Goal: Task Accomplishment & Management: Use online tool/utility

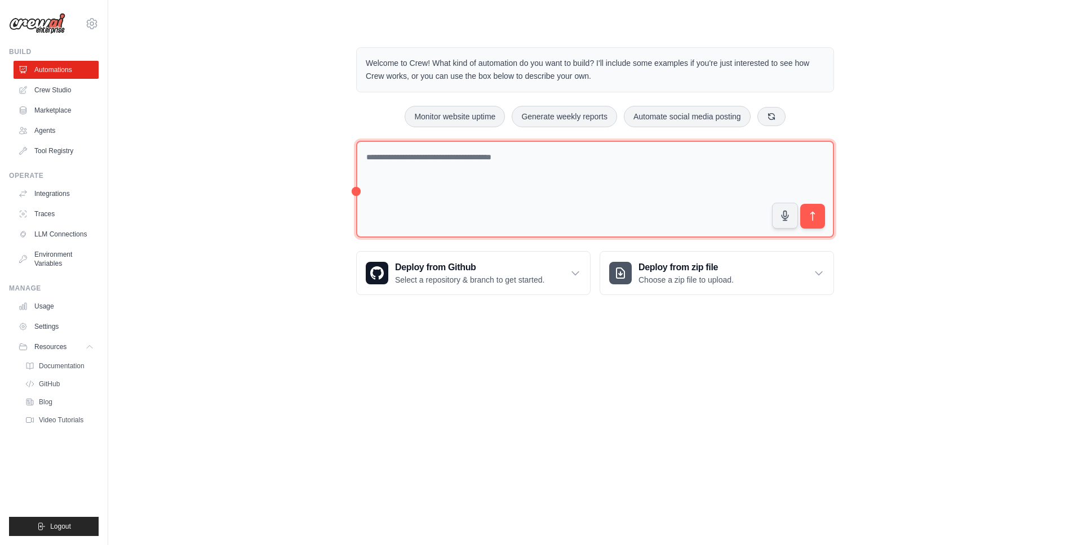
click at [420, 185] on textarea at bounding box center [595, 189] width 478 height 97
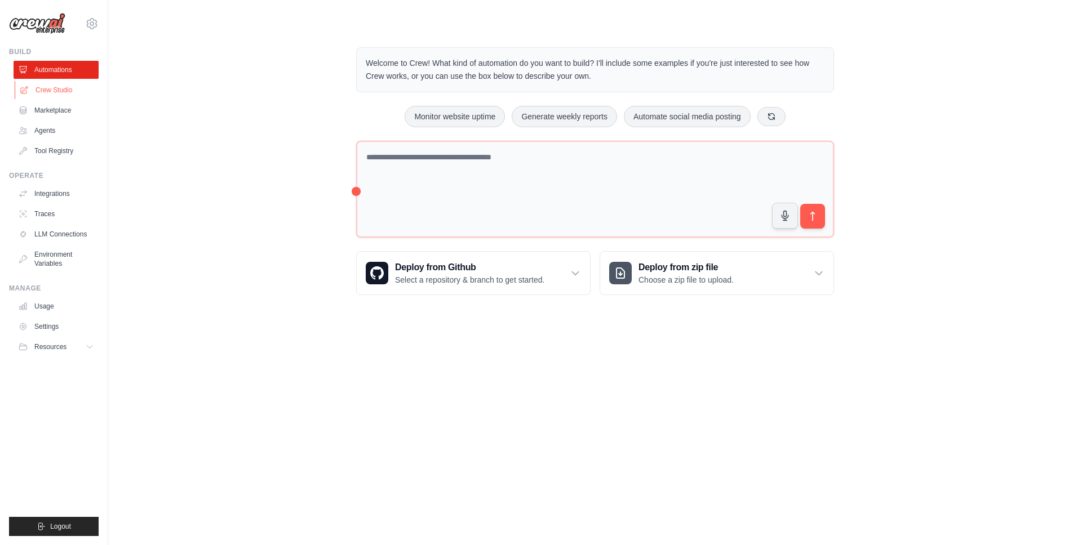
click at [57, 87] on link "Crew Studio" at bounding box center [57, 90] width 85 height 18
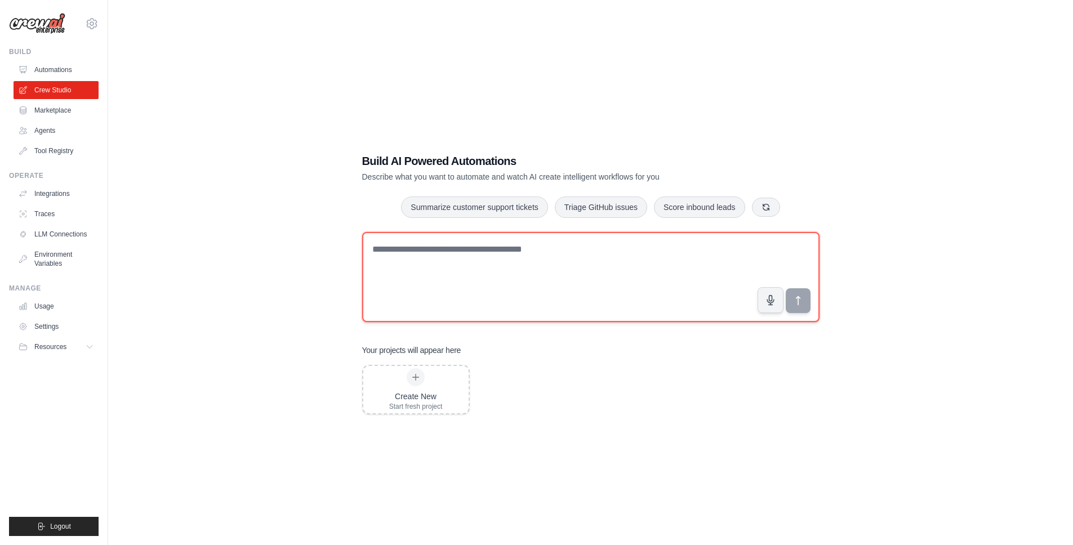
click at [507, 267] on textarea at bounding box center [591, 277] width 458 height 90
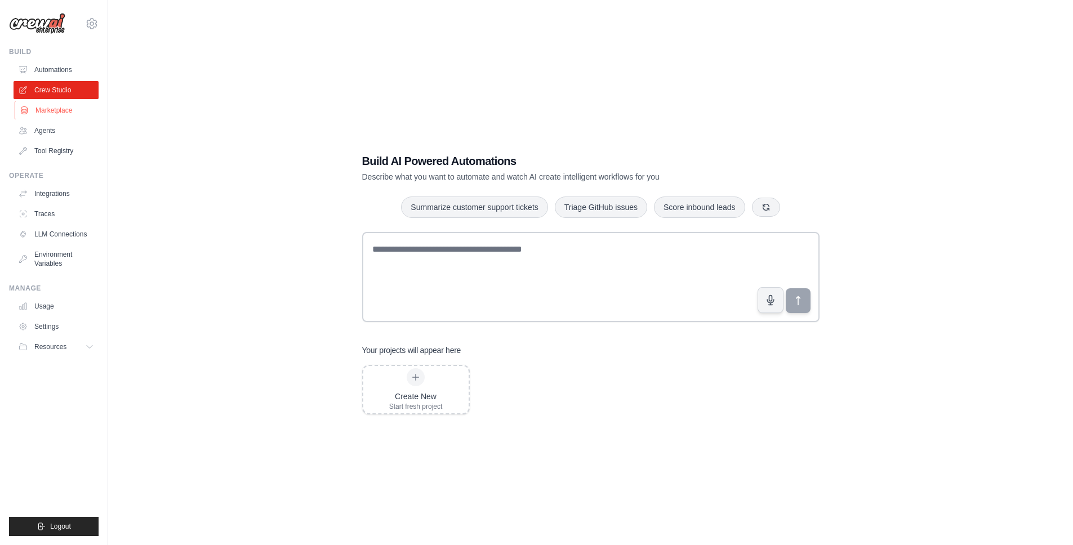
click at [61, 112] on link "Marketplace" at bounding box center [57, 110] width 85 height 18
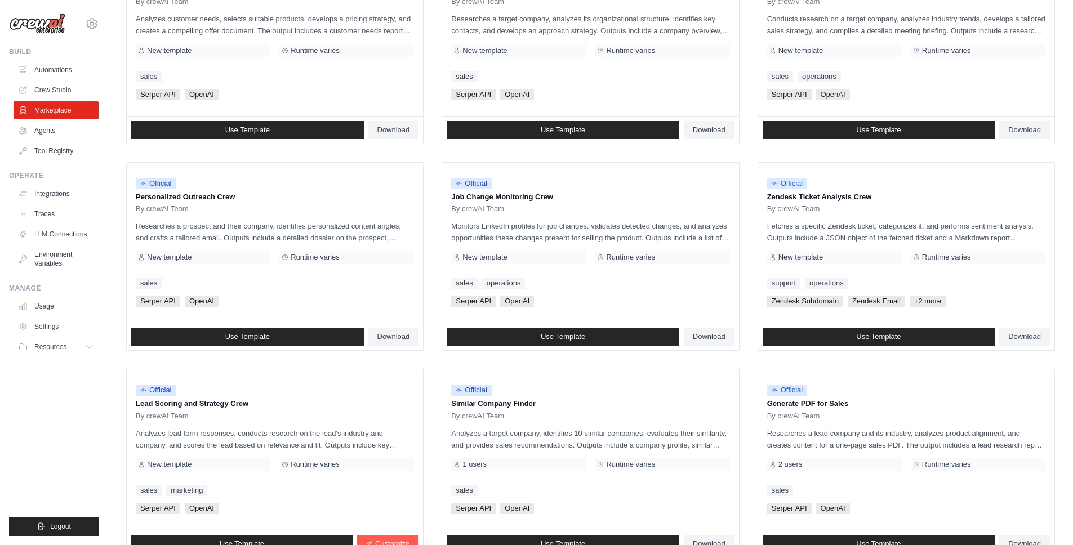
scroll to position [499, 0]
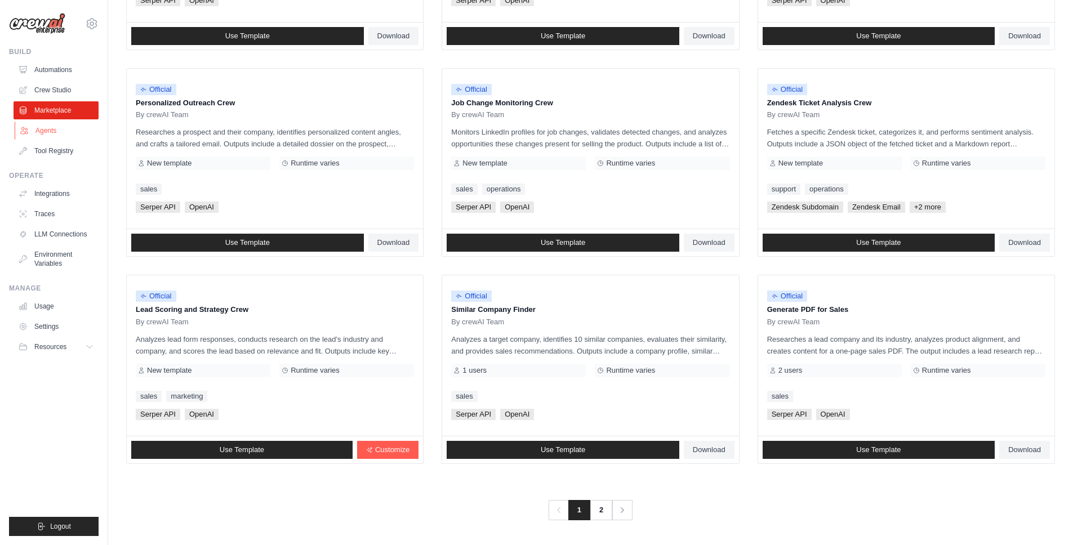
click at [52, 133] on link "Agents" at bounding box center [57, 131] width 85 height 18
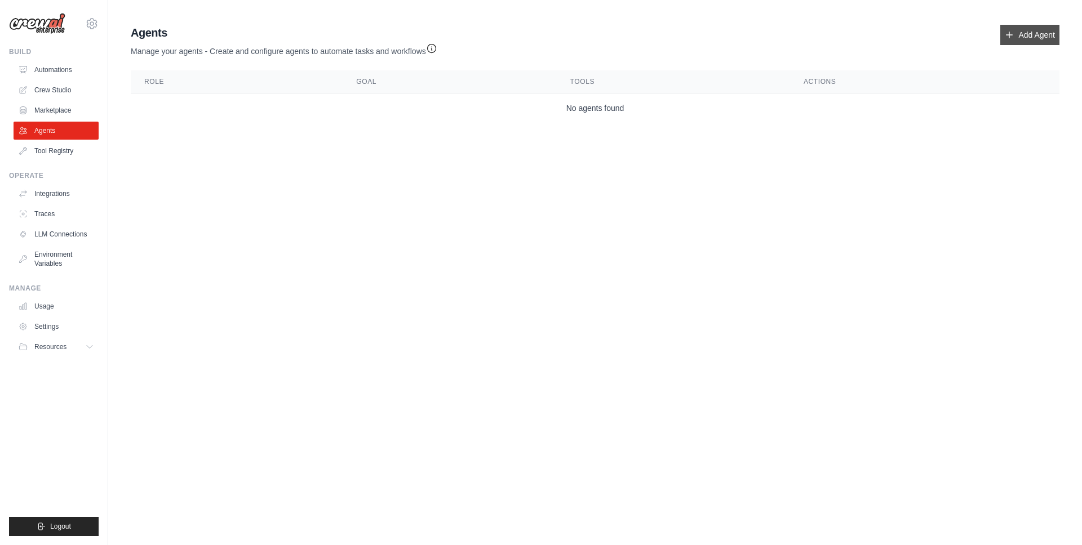
click at [1028, 38] on link "Add Agent" at bounding box center [1029, 35] width 59 height 20
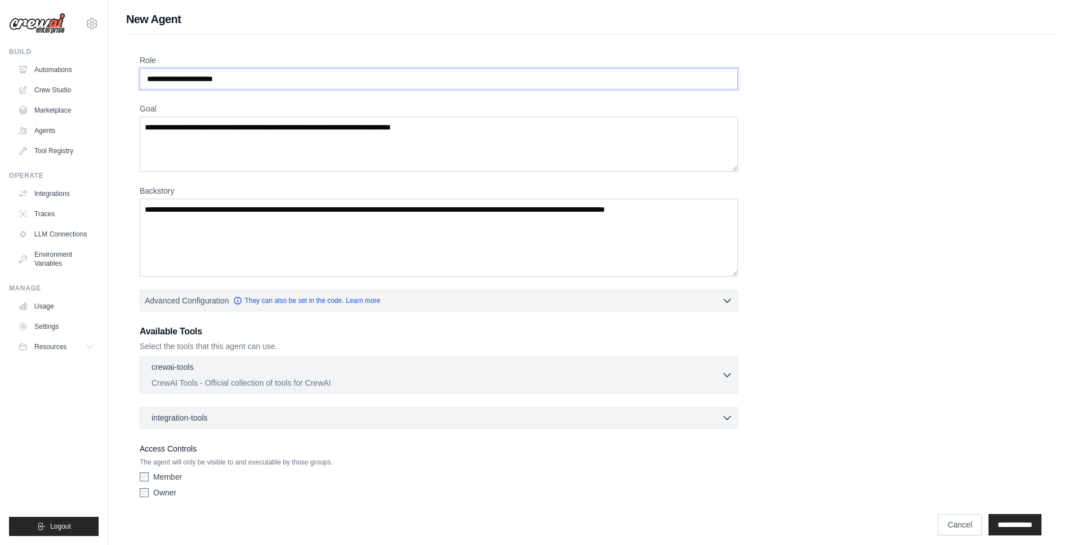
click at [177, 79] on input "Role" at bounding box center [439, 78] width 598 height 21
click at [196, 155] on textarea "Goal" at bounding box center [439, 144] width 598 height 55
click at [208, 378] on p "CrewAI Tools - Official collection of tools for CrewAI" at bounding box center [437, 382] width 570 height 11
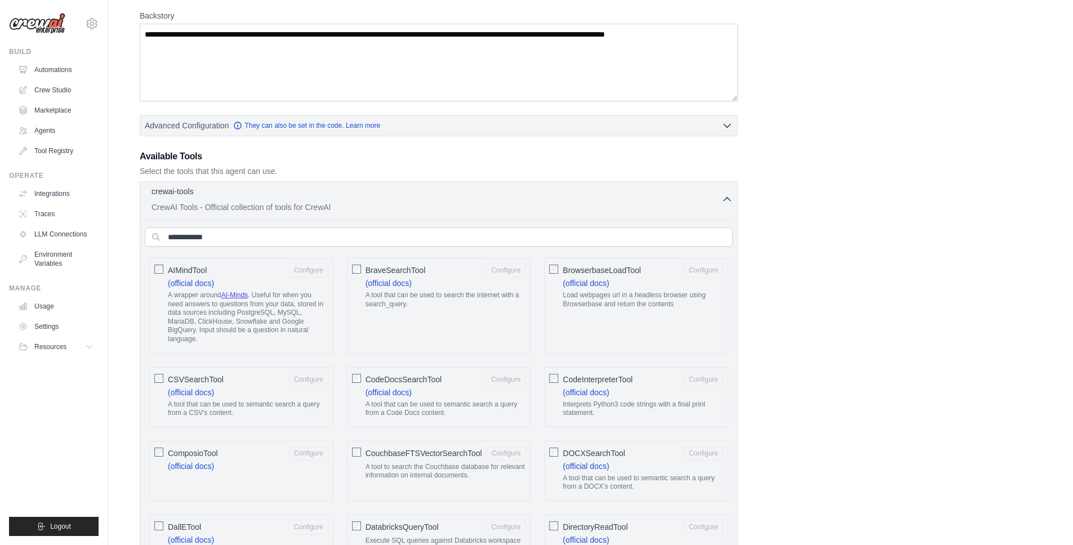
scroll to position [185, 0]
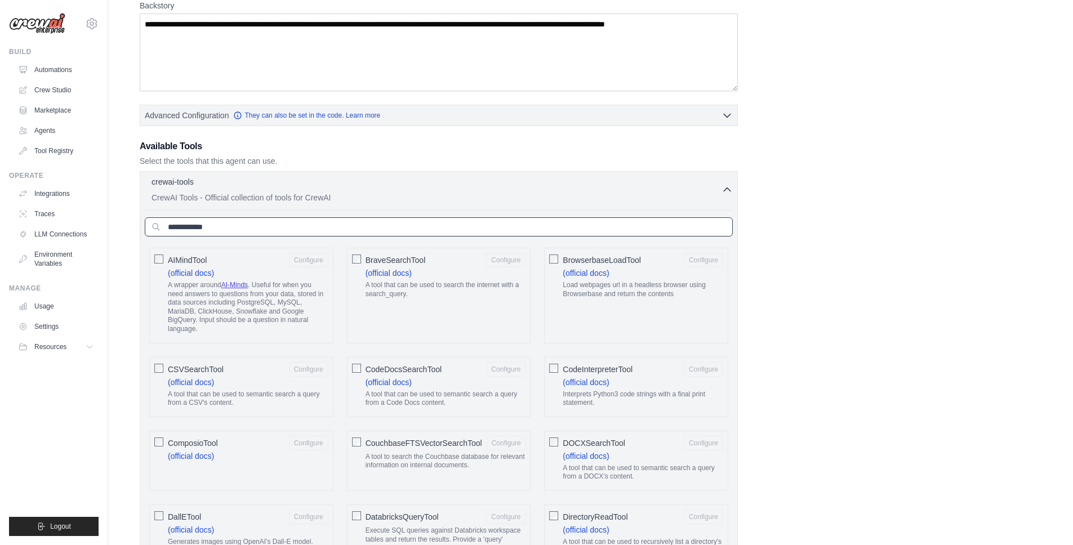
click at [234, 231] on input "text" at bounding box center [439, 226] width 588 height 19
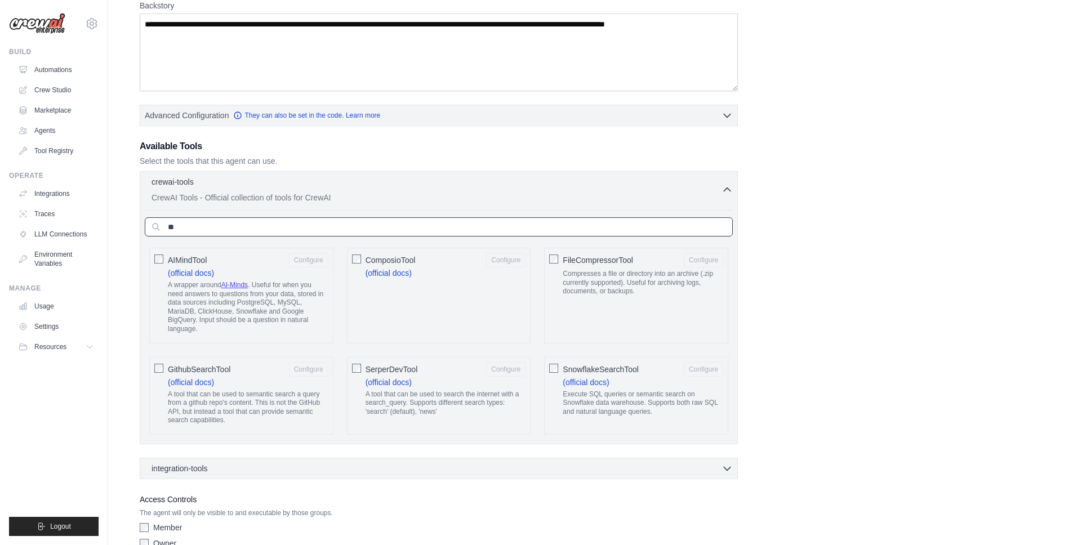
type input "*"
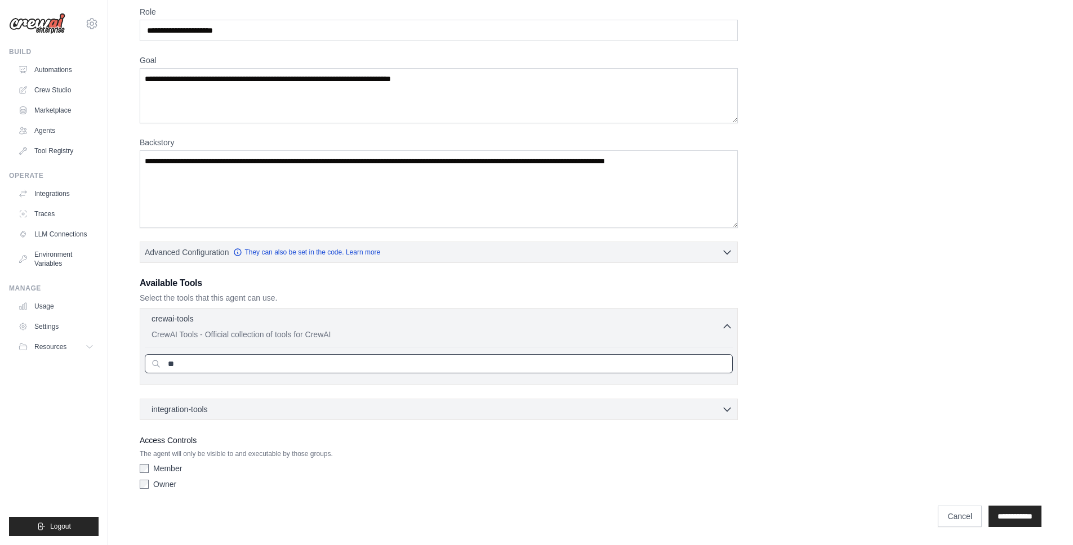
type input "*"
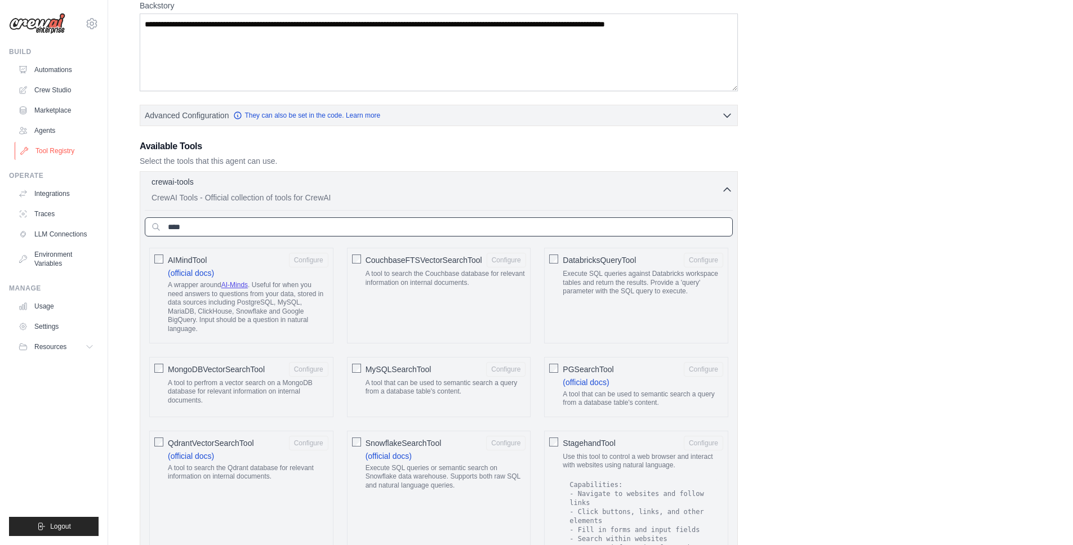
type input "****"
click at [51, 149] on link "Tool Registry" at bounding box center [57, 151] width 85 height 18
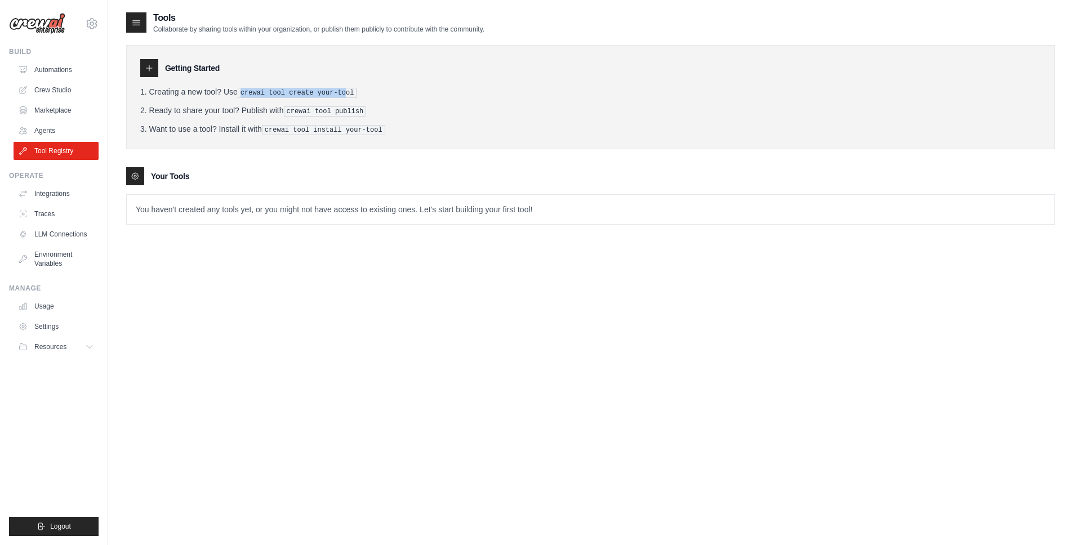
drag, startPoint x: 242, startPoint y: 92, endPoint x: 350, endPoint y: 90, distance: 108.8
click at [350, 90] on pre "crewai tool create your-tool" at bounding box center [297, 93] width 119 height 10
click at [246, 90] on pre "crewai tool create your-tool" at bounding box center [297, 93] width 119 height 10
drag, startPoint x: 241, startPoint y: 92, endPoint x: 340, endPoint y: 86, distance: 99.3
click at [340, 86] on li "Creating a new tool? Use crewai tool create your-tool" at bounding box center [590, 92] width 901 height 12
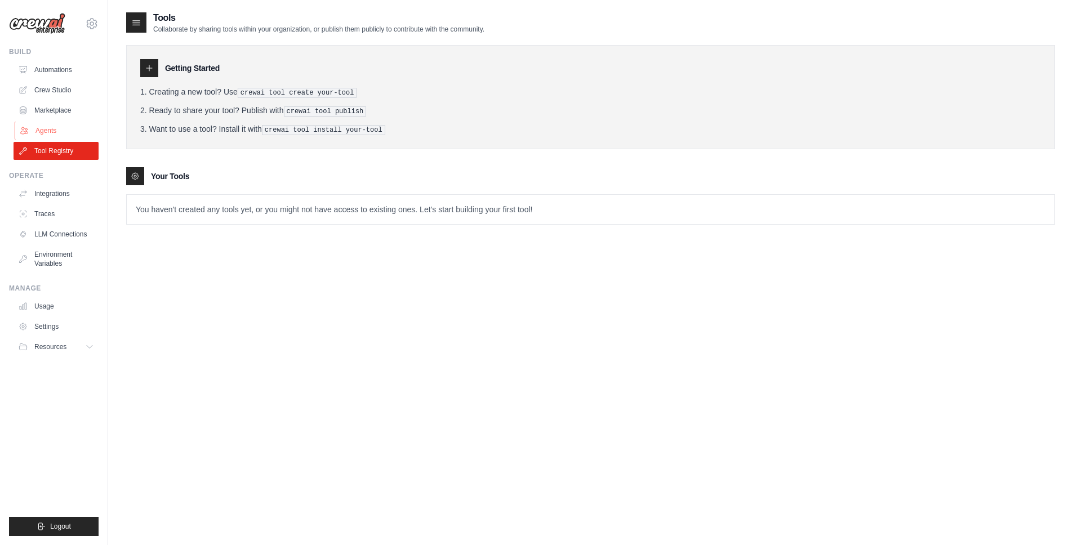
click at [35, 126] on link "Agents" at bounding box center [57, 131] width 85 height 18
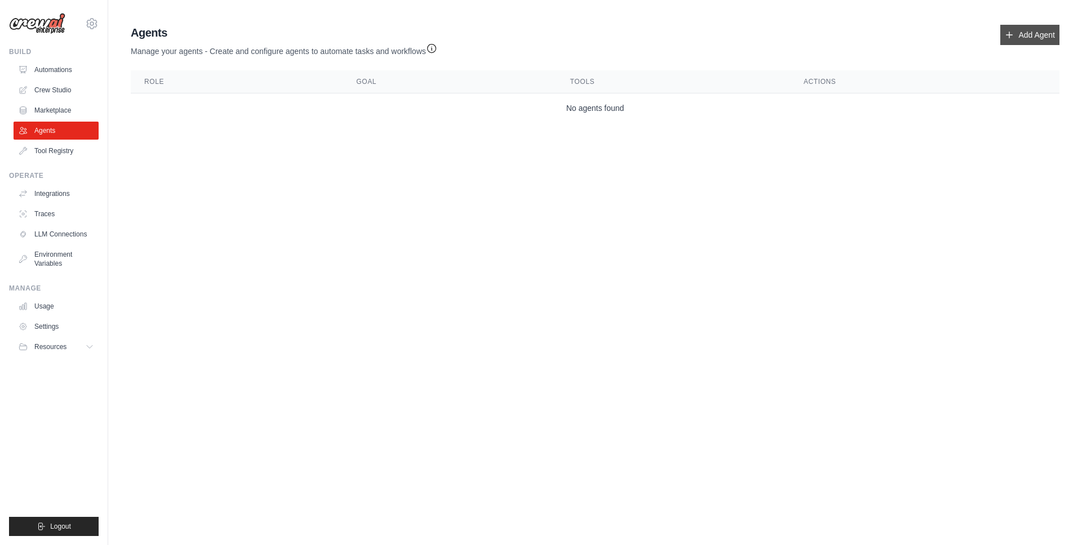
click at [1032, 43] on link "Add Agent" at bounding box center [1029, 35] width 59 height 20
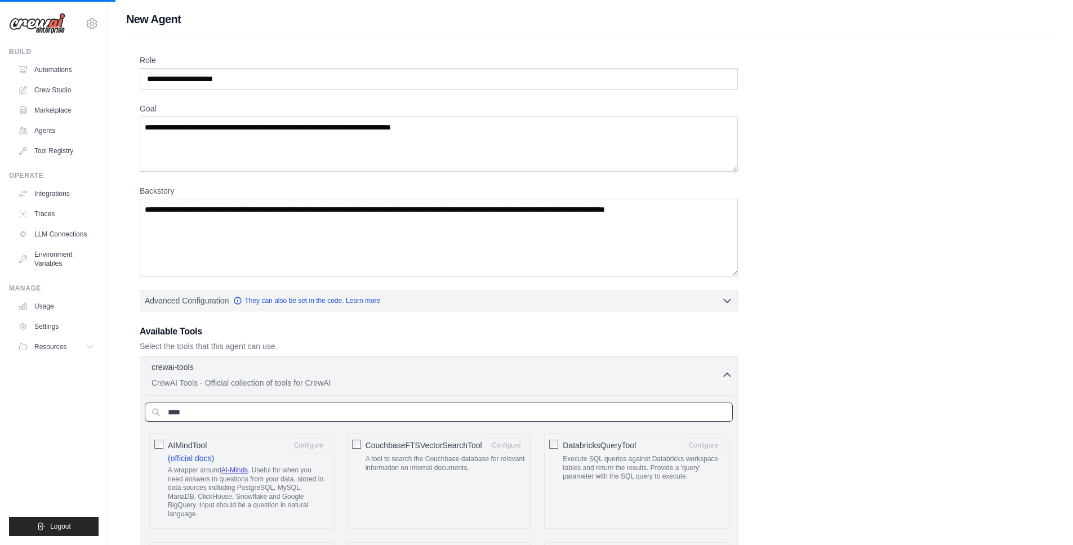
click at [234, 416] on input "****" at bounding box center [439, 412] width 588 height 19
